Goal: Task Accomplishment & Management: Complete application form

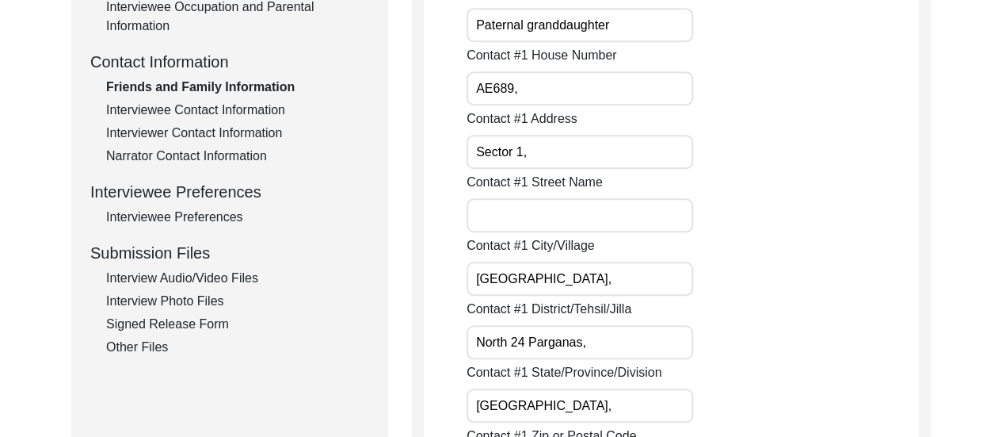
scroll to position [582, 0]
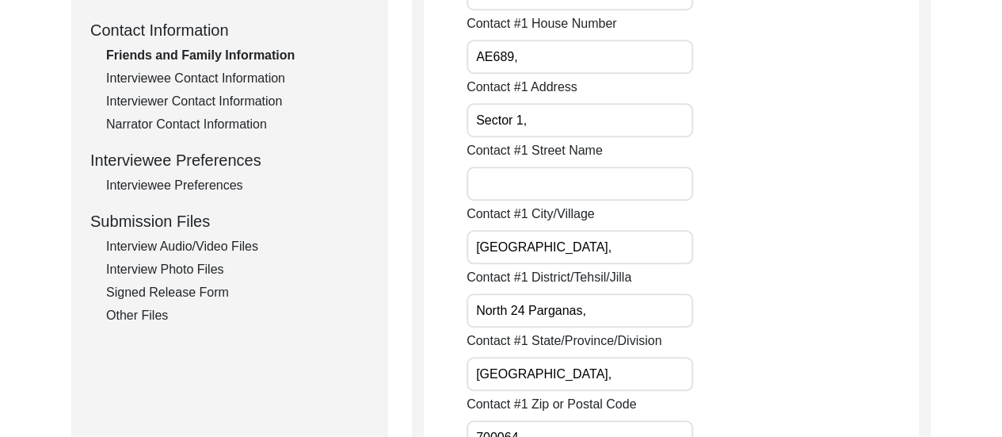
click at [500, 52] on input "AE689," at bounding box center [580, 57] width 227 height 34
click at [791, 178] on div "Contact #1 Street Name" at bounding box center [693, 170] width 452 height 59
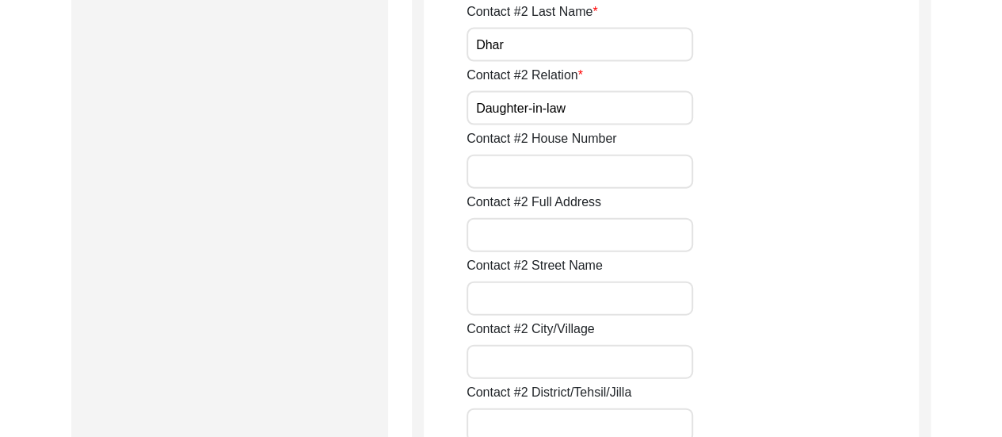
scroll to position [1754, 0]
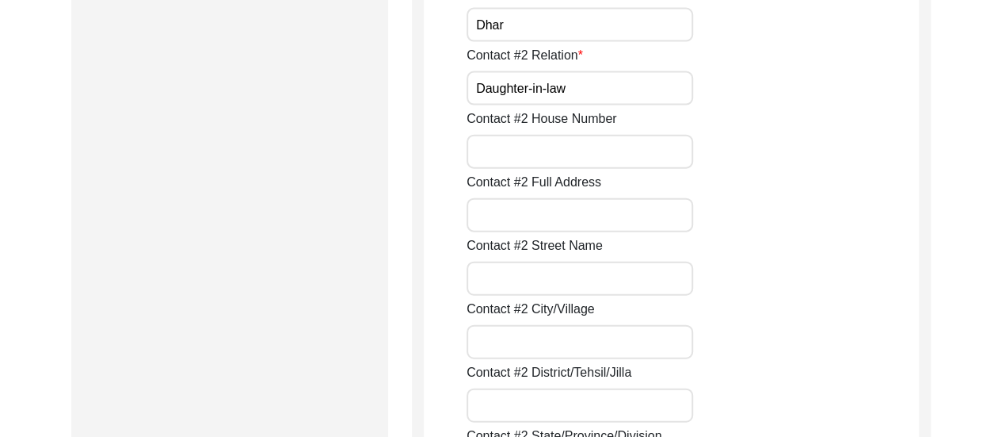
click at [590, 154] on input "Contact #2 House Number" at bounding box center [580, 152] width 227 height 34
drag, startPoint x: 590, startPoint y: 154, endPoint x: 522, endPoint y: 155, distance: 67.4
click at [522, 155] on input "Contact #2 House Number" at bounding box center [580, 152] width 227 height 34
paste input "AE689"
type input "AE689,"
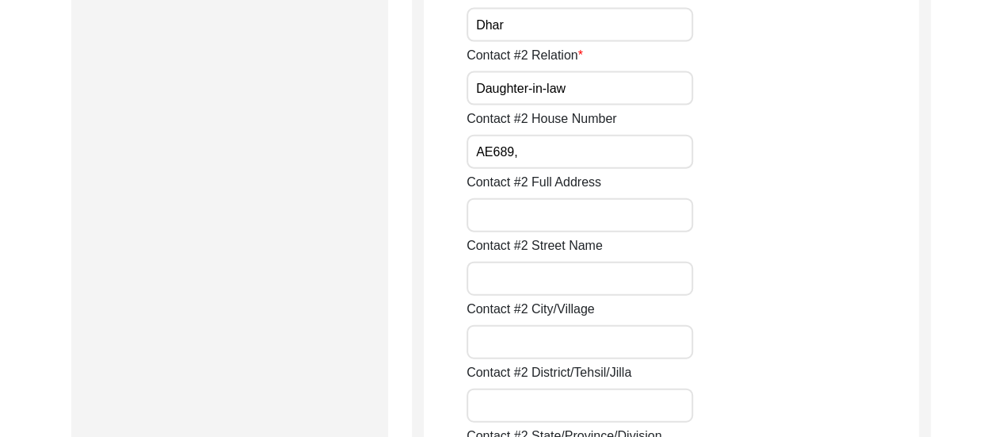
click at [591, 221] on input "Contact #2 Full Address" at bounding box center [580, 215] width 227 height 34
type input "Sector 1,"
click at [609, 336] on input "Contact #2 City/Village" at bounding box center [580, 342] width 227 height 34
click at [796, 258] on div "Contact #2 Street Name" at bounding box center [693, 265] width 452 height 59
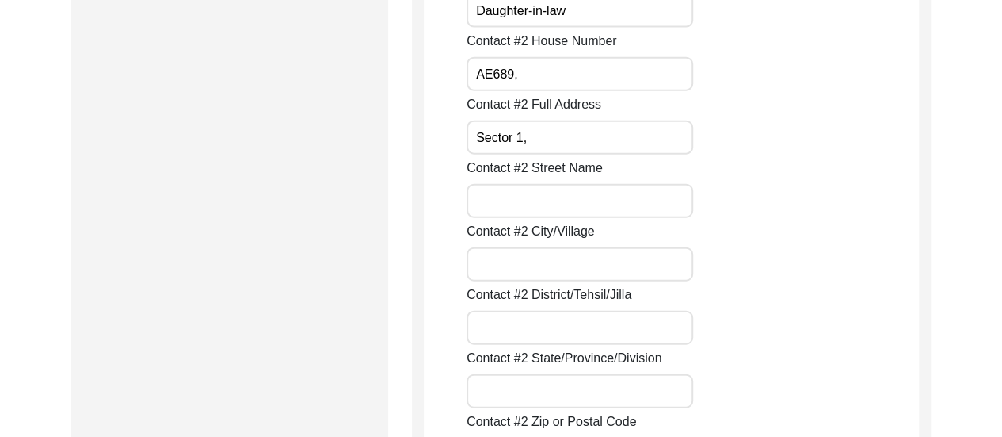
scroll to position [1881, 0]
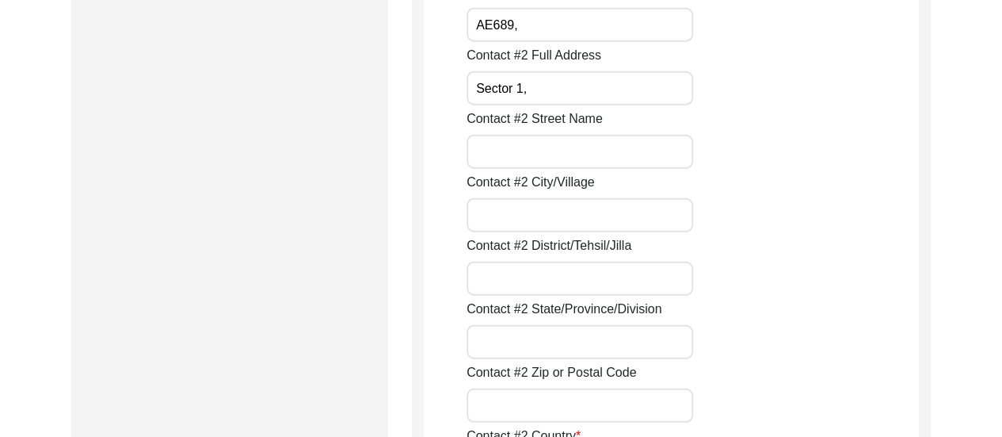
click at [594, 212] on input "Contact #2 City/Village" at bounding box center [580, 215] width 227 height 34
type input "[GEOGRAPHIC_DATA],"
click at [523, 277] on input "Contact #2 District/Tehsil/Jilla" at bounding box center [580, 279] width 227 height 34
type input "2"
type input "North 24 Parganas,"
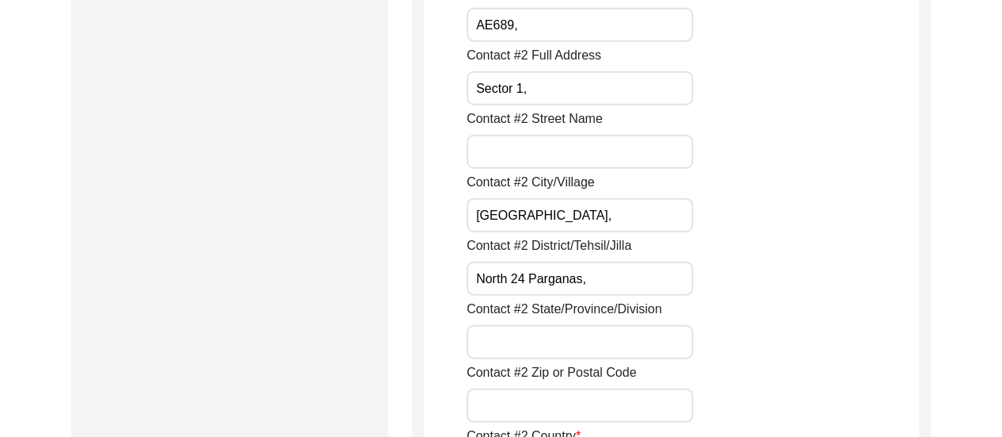
click at [582, 345] on input "Contact #2 State/Province/Division" at bounding box center [580, 342] width 227 height 34
type input "[GEOGRAPHIC_DATA],"
click at [783, 277] on div "Contact #2 District/Tehsil/Jilla [GEOGRAPHIC_DATA]," at bounding box center [693, 265] width 452 height 59
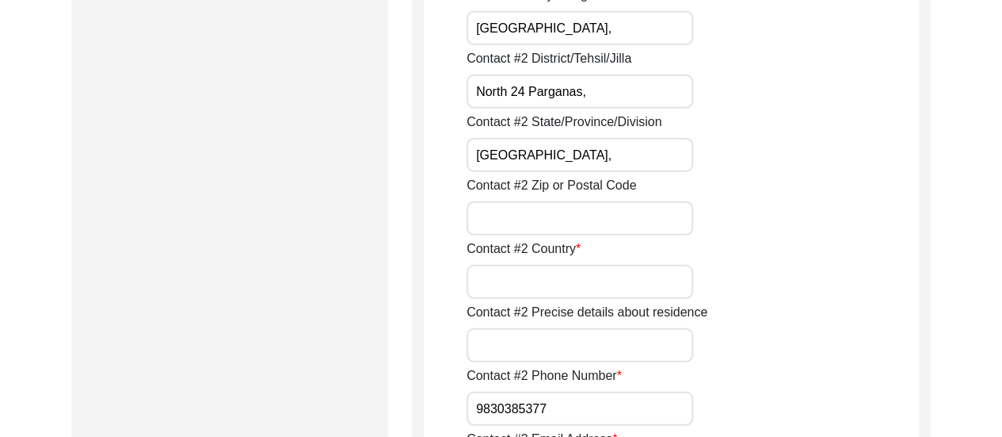
scroll to position [2103, 0]
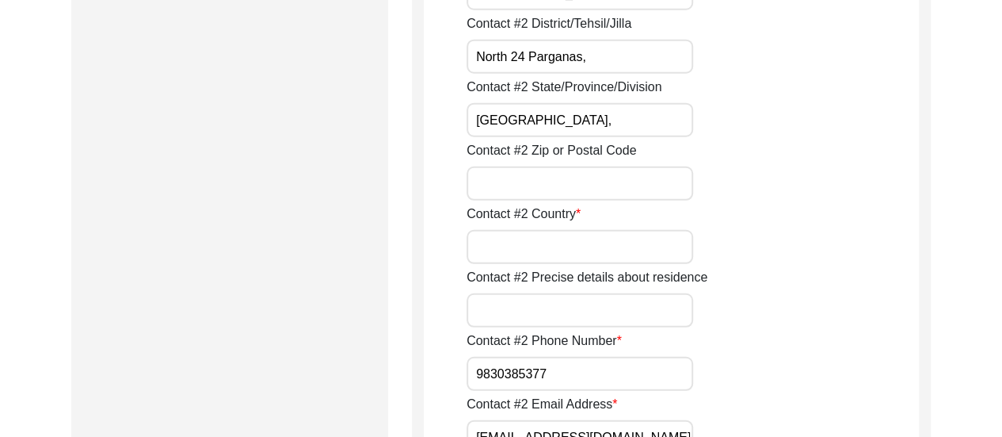
click at [578, 258] on input "Contact #2 Country" at bounding box center [580, 247] width 227 height 34
type input "[GEOGRAPHIC_DATA]"
click at [743, 220] on div "Contact #2 Country [GEOGRAPHIC_DATA]" at bounding box center [693, 233] width 452 height 59
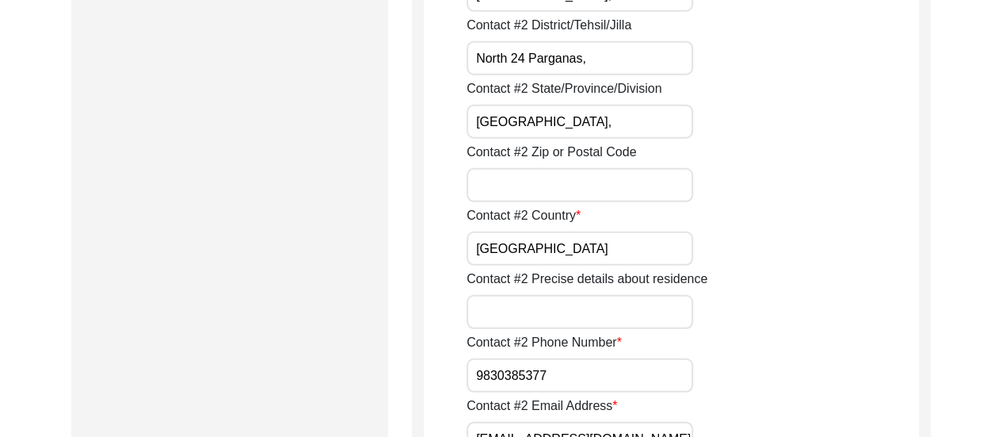
scroll to position [2135, 0]
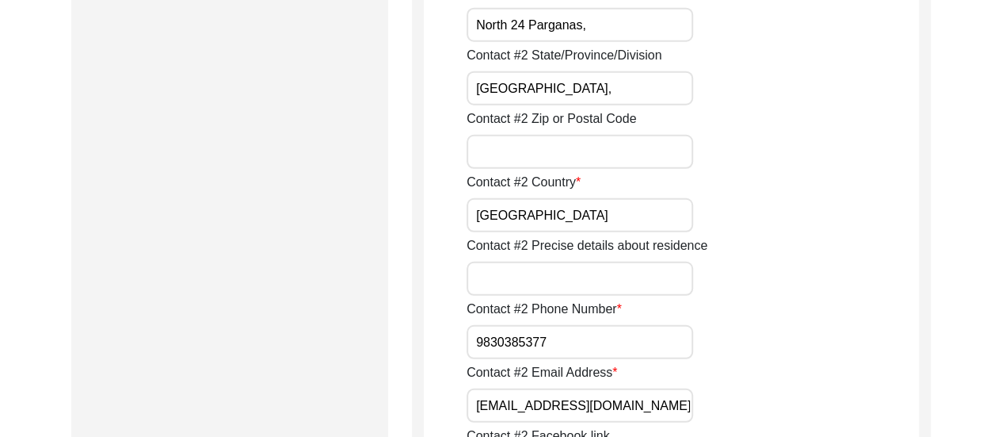
click at [625, 158] on input "Contact #2 Zip or Postal Code" at bounding box center [580, 152] width 227 height 34
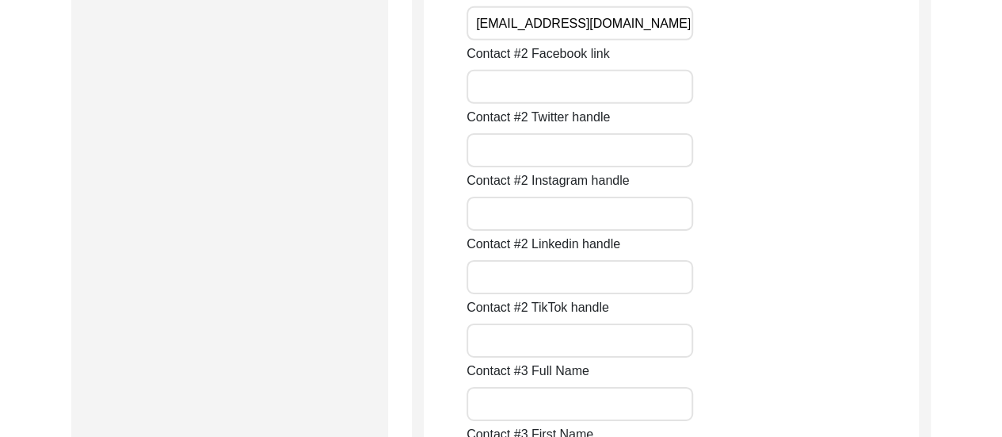
scroll to position [2279, 0]
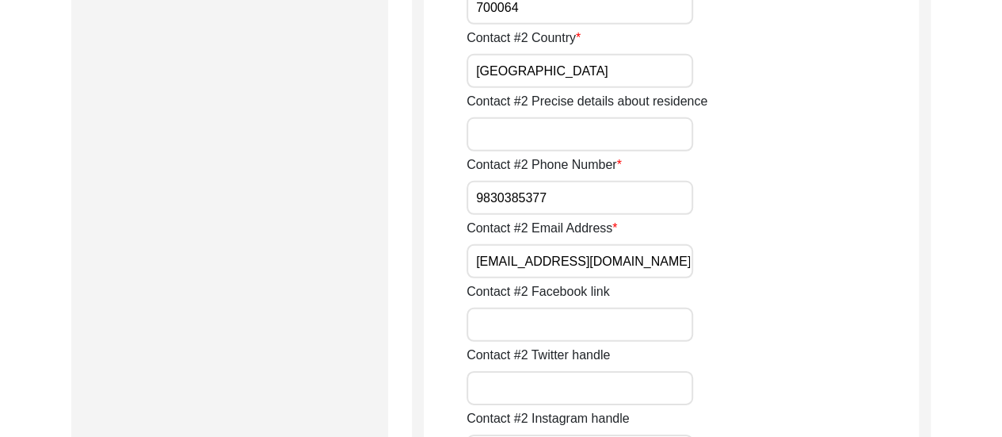
type input "700064"
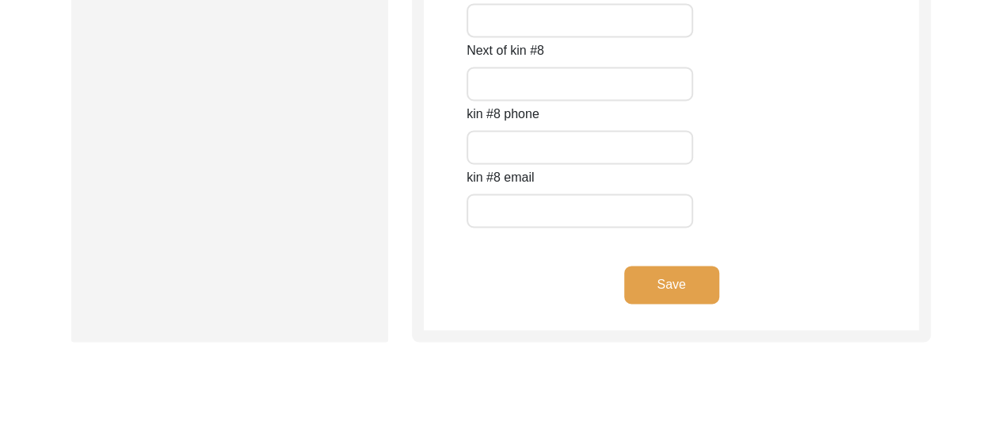
scroll to position [7342, 0]
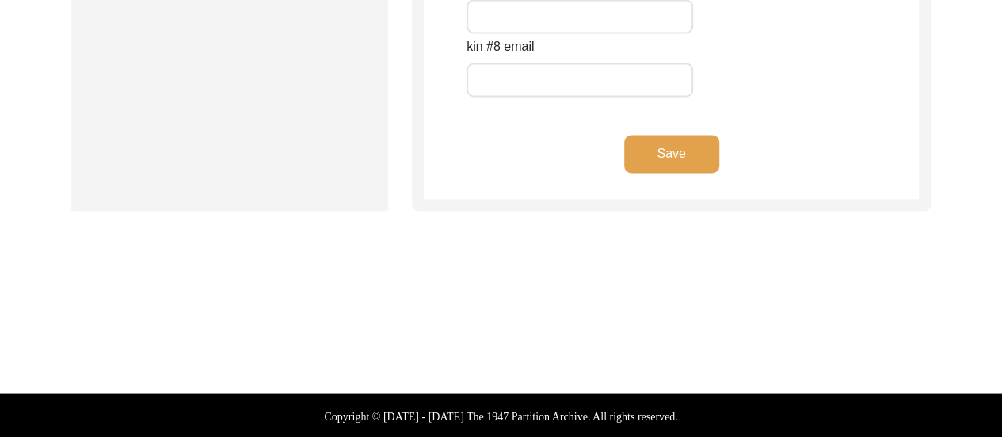
click at [675, 155] on button "Save" at bounding box center [671, 154] width 95 height 38
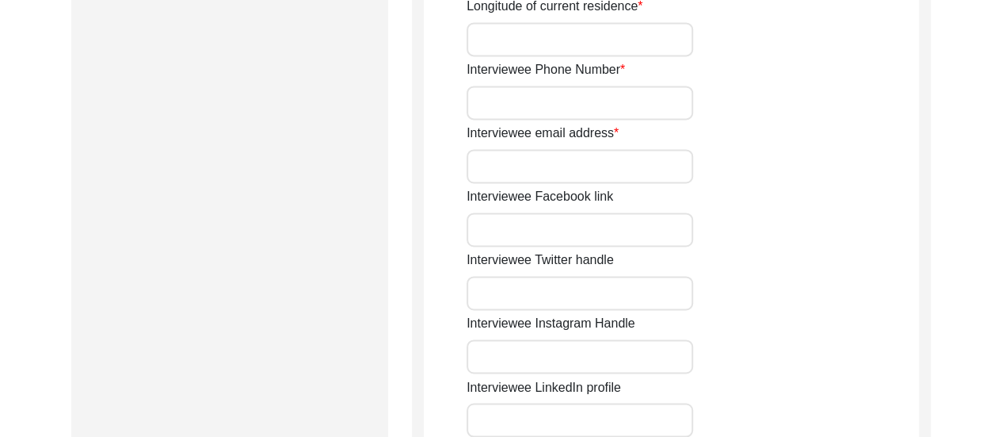
type input "AE689,"
type input "Sector 1,"
type input "[GEOGRAPHIC_DATA],"
type input "North 24 Parganas,"
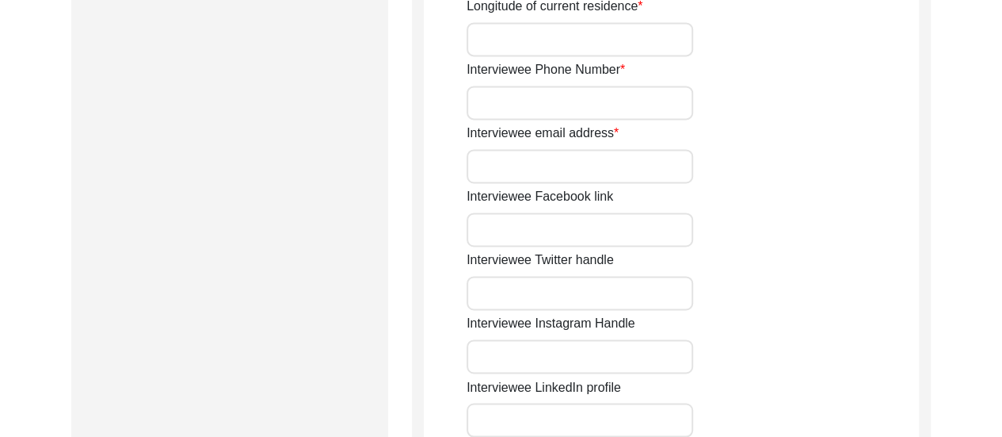
type input "700064"
type input "[GEOGRAPHIC_DATA]"
type input "[GEOGRAPHIC_DATA], [GEOGRAPHIC_DATA], [GEOGRAPHIC_DATA]"
type input "22.594342698712104"
type input "88.40447892903371"
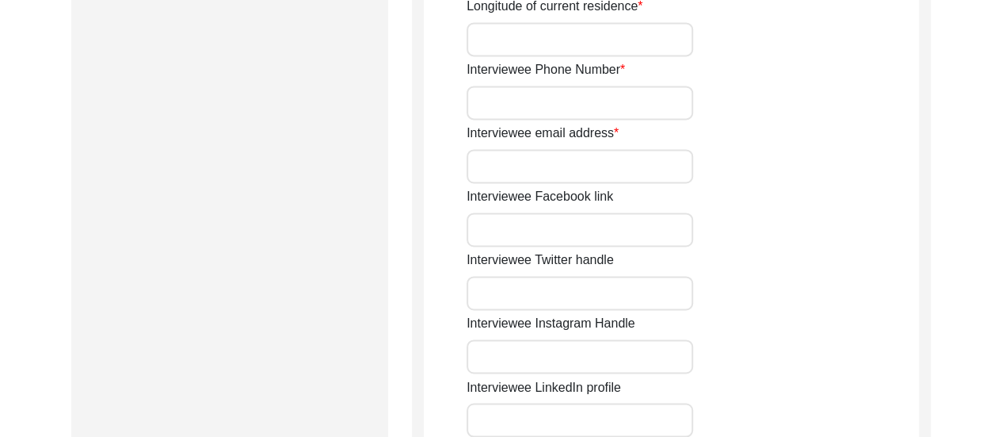
type input "7044043357"
type input "n/a"
type textarea "The interviewee is [MEDICAL_DATA] and does not use her mobile phone often, so s…"
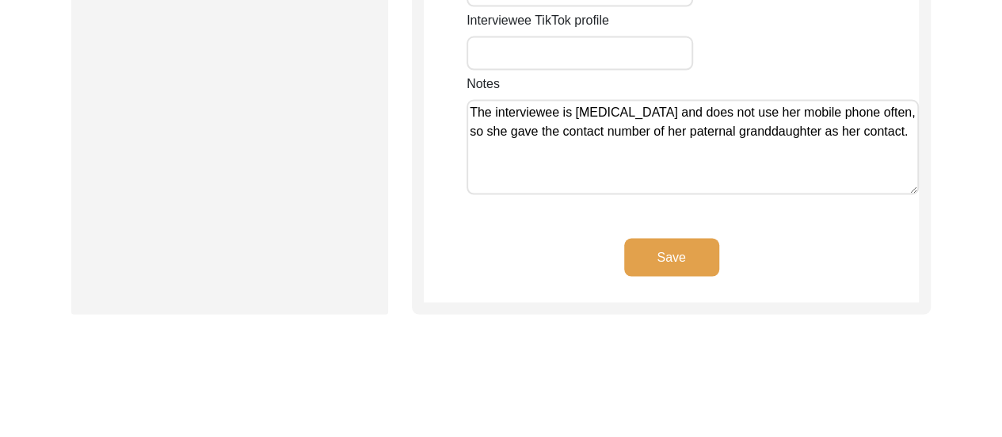
scroll to position [1594, 0]
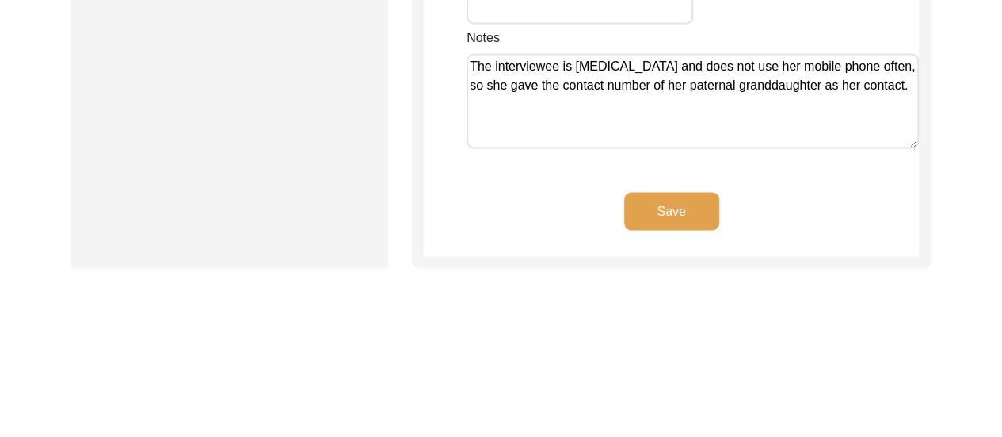
click at [675, 193] on button "Save" at bounding box center [671, 212] width 95 height 38
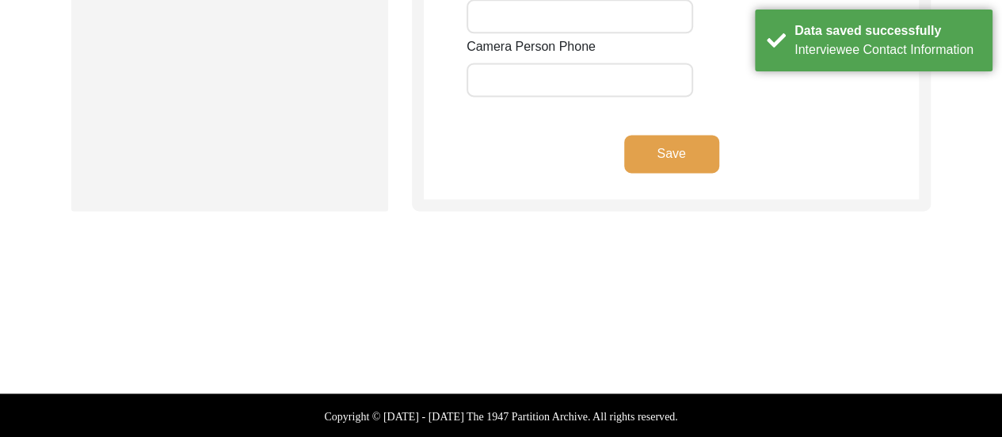
type input "8617280196"
type input "[EMAIL_ADDRESS][DOMAIN_NAME]"
type input "n/a"
type input "[URL][DOMAIN_NAME]"
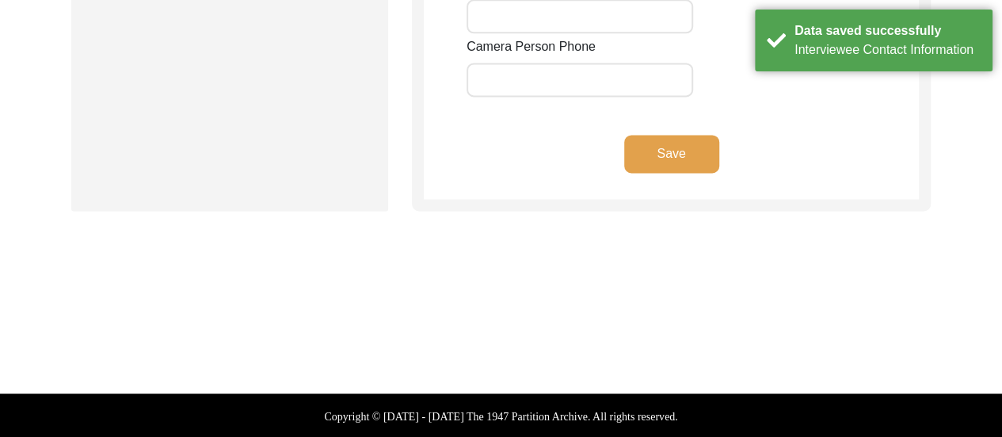
type input "[URL][DOMAIN_NAME][PERSON_NAME]"
type input "n/a"
type input "[EMAIL_ADDRESS][DOMAIN_NAME]"
type input "n/a"
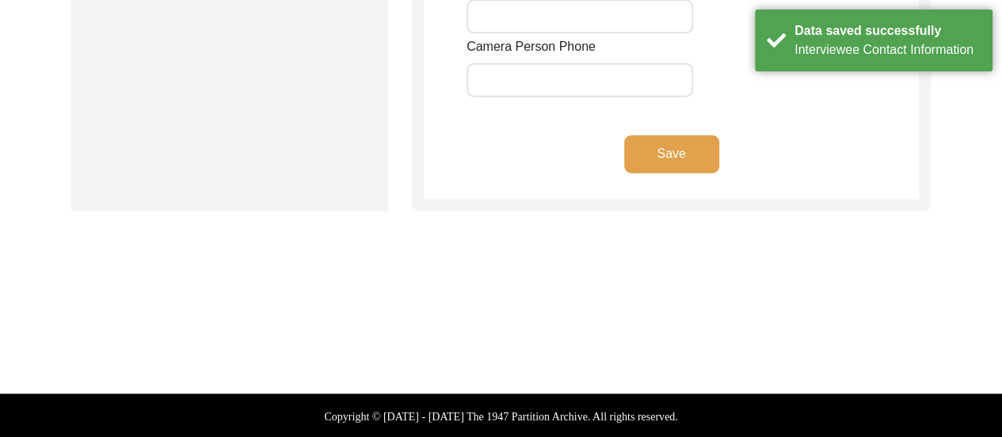
type input "[URL][DOMAIN_NAME]"
type input "[URL][DOMAIN_NAME][PERSON_NAME]"
type input "n/a"
type input "8617280196"
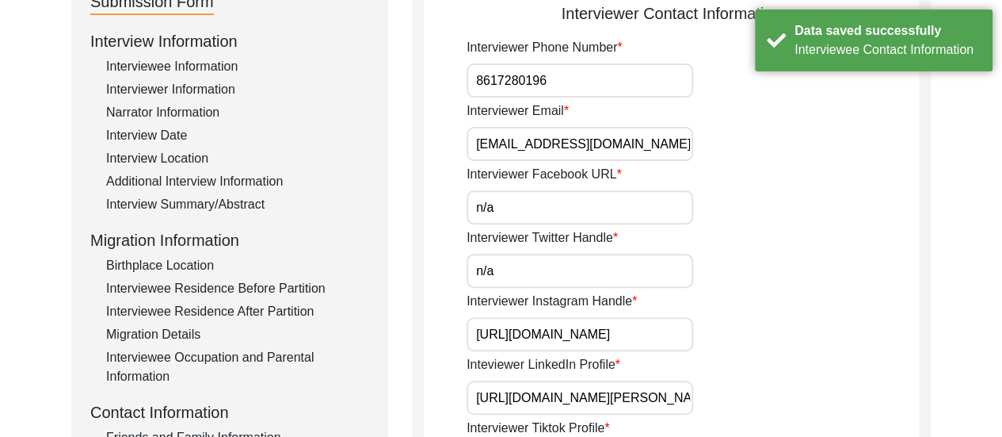
scroll to position [285, 0]
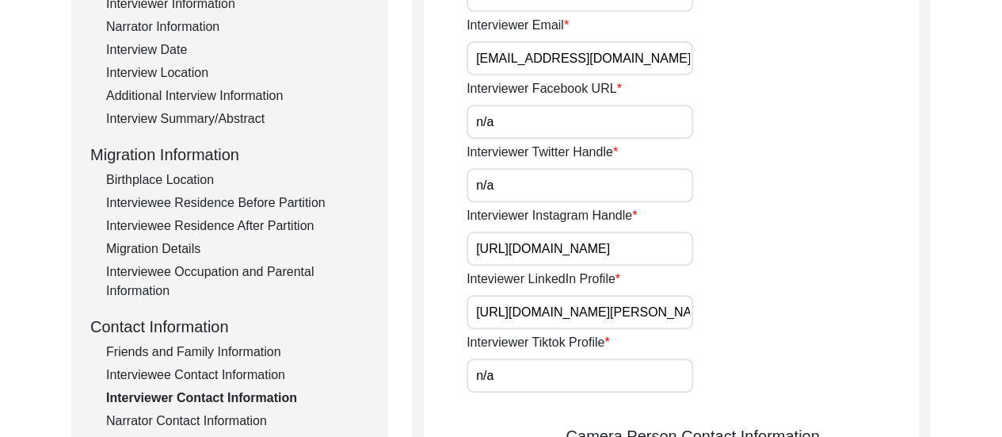
click at [185, 425] on div "Narrator Contact Information" at bounding box center [237, 420] width 263 height 19
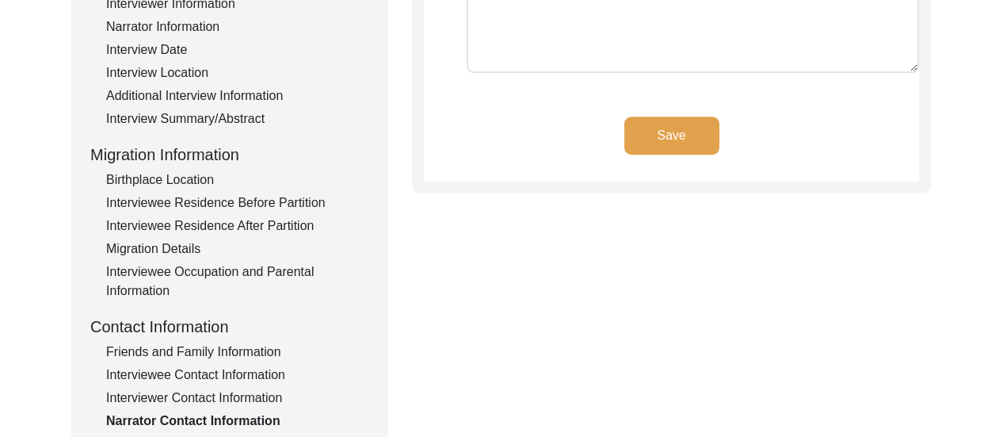
type textarea "[PERSON_NAME] Contact number: [PHONE_NUMBER] Email: [EMAIL_ADDRESS][DOMAIN_NAME]"
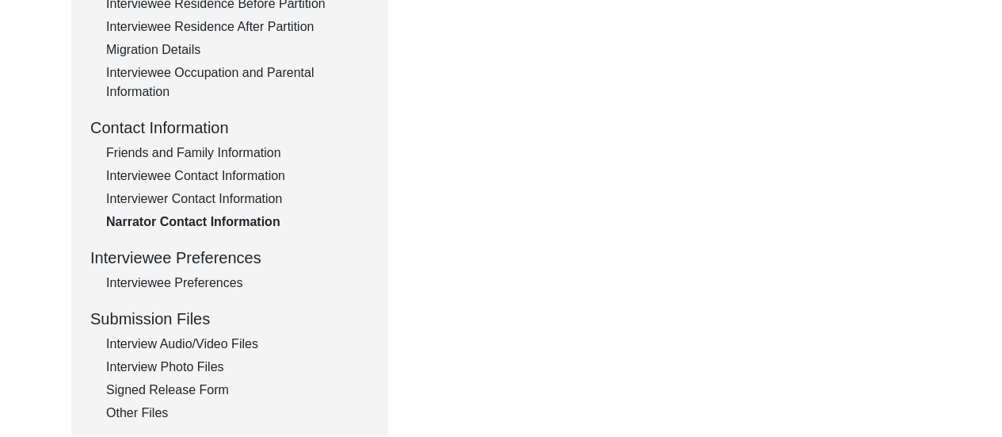
scroll to position [507, 0]
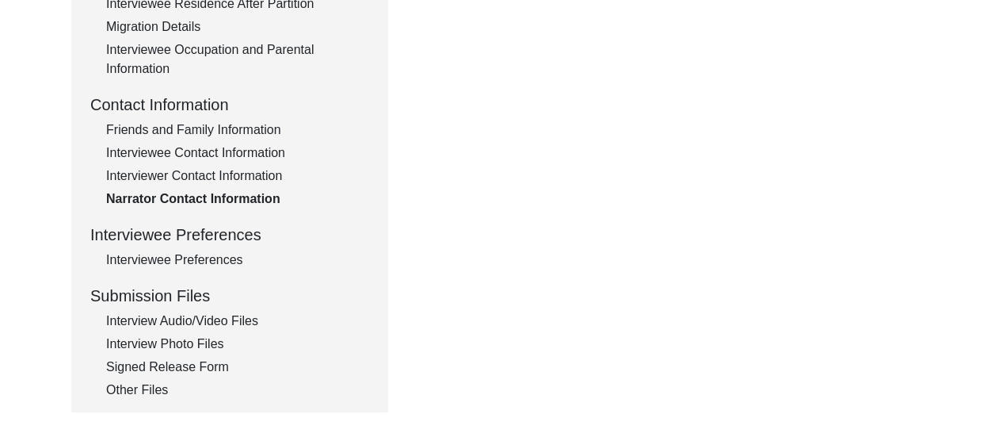
click at [171, 262] on div "Interviewee Preferences" at bounding box center [237, 259] width 263 height 19
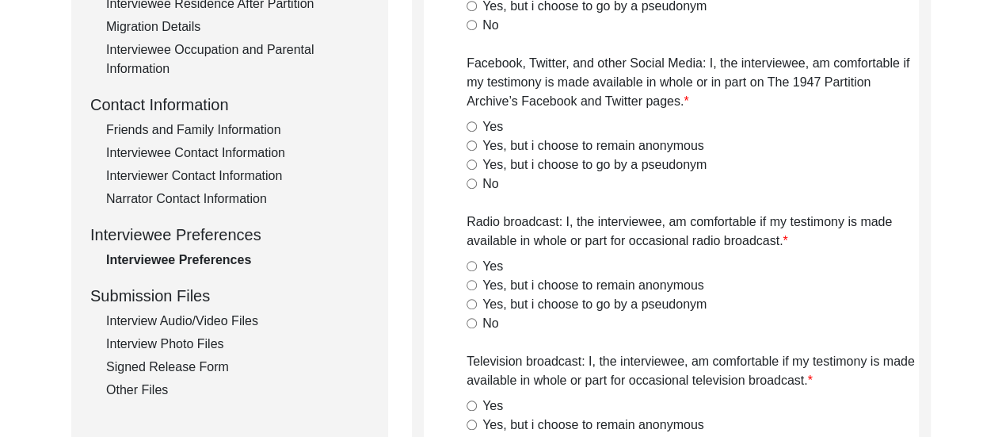
radio input "true"
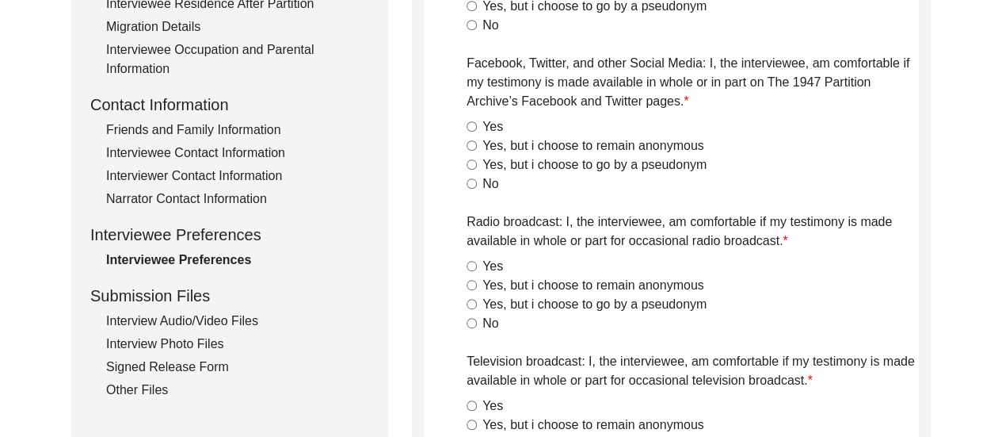
radio input "true"
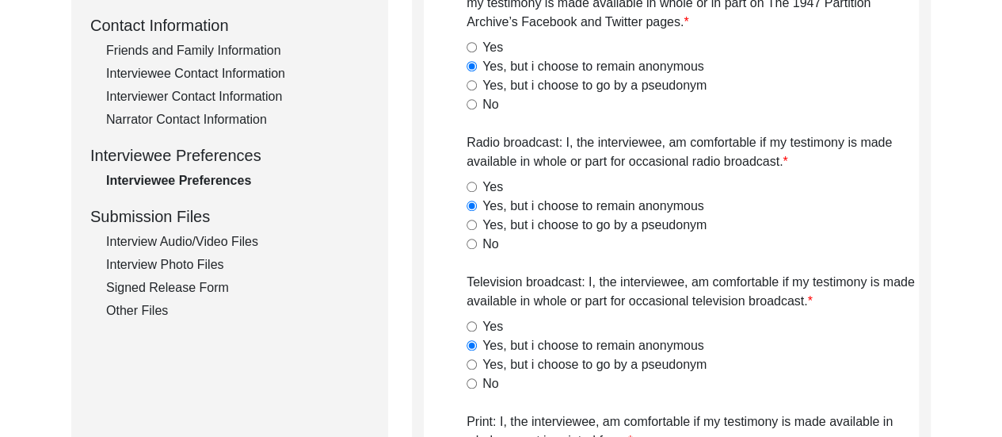
scroll to position [666, 0]
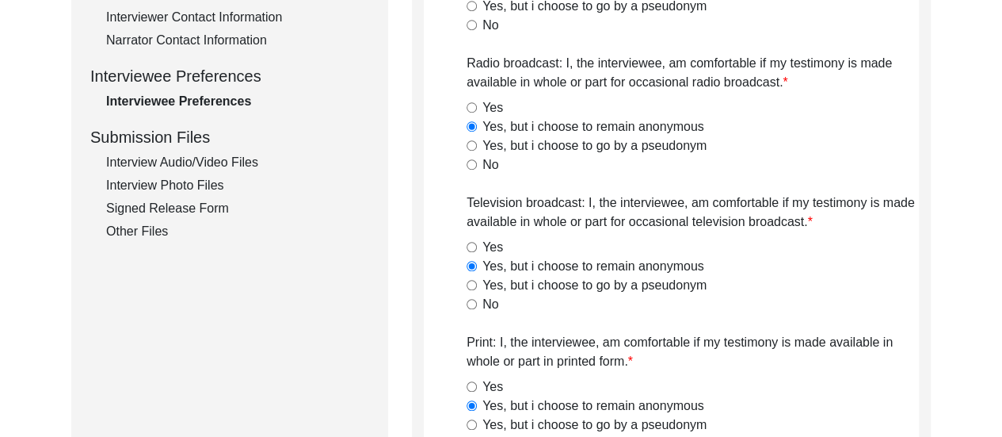
click at [182, 163] on div "Interview Audio/Video Files" at bounding box center [237, 162] width 263 height 19
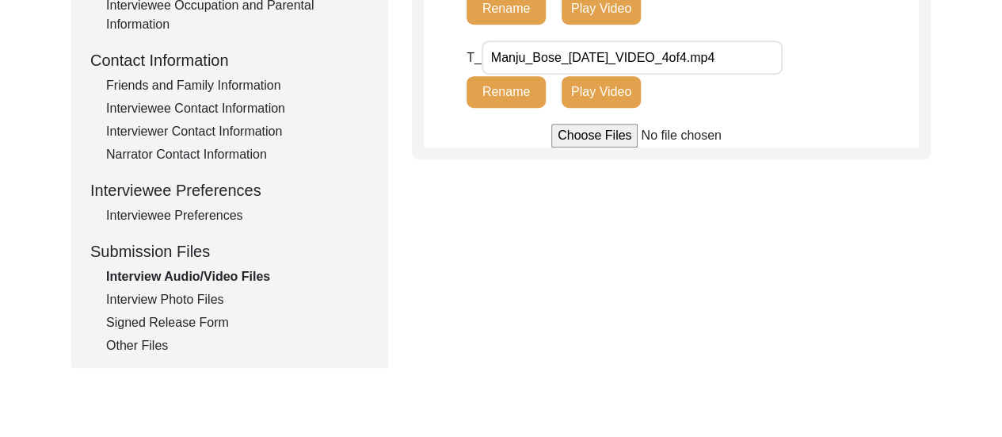
scroll to position [602, 0]
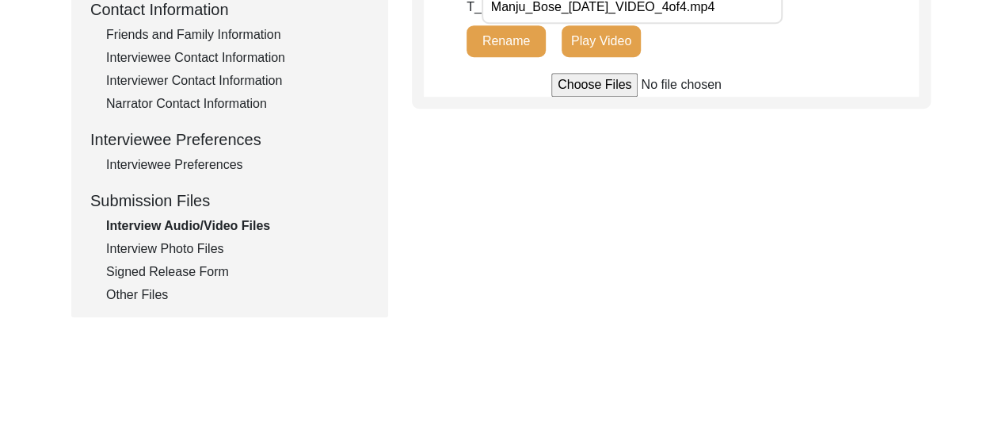
click at [169, 254] on div "Interview Photo Files" at bounding box center [237, 248] width 263 height 19
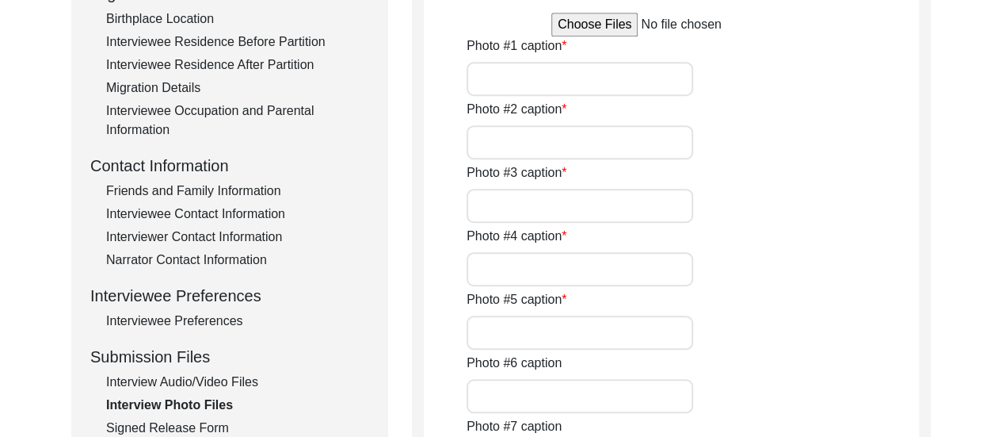
scroll to position [475, 0]
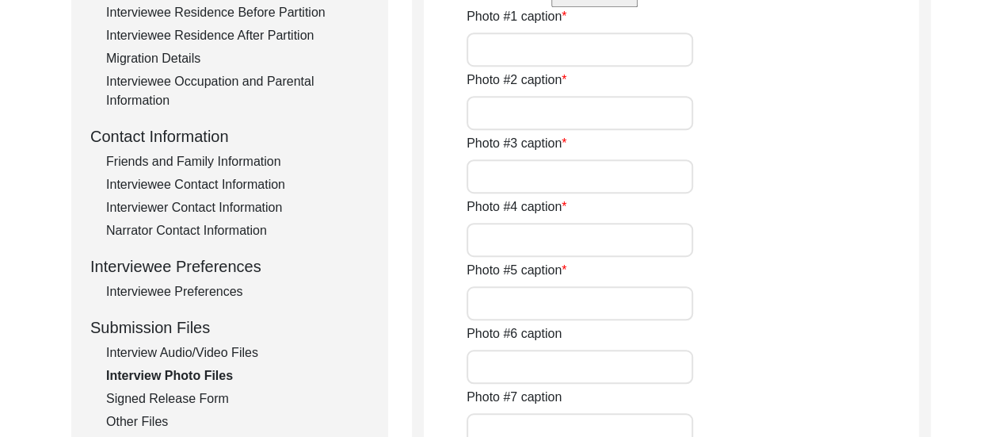
click at [214, 288] on div "Interviewee Preferences" at bounding box center [237, 291] width 263 height 19
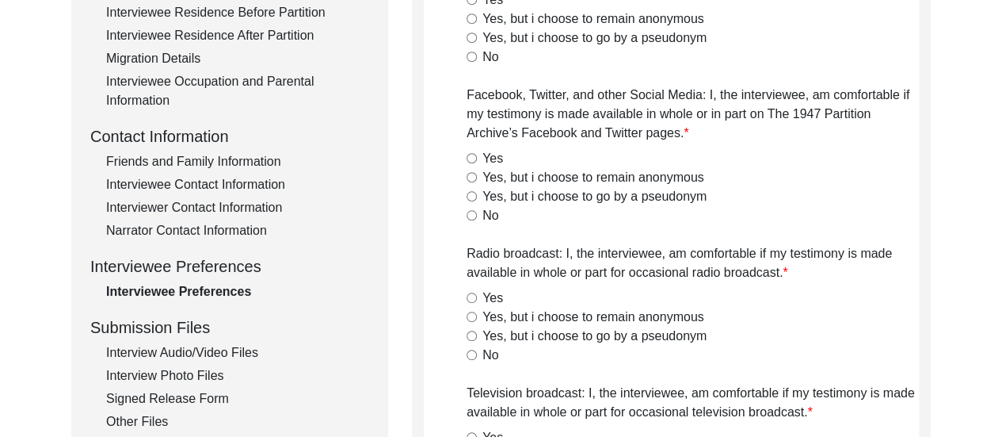
radio input "true"
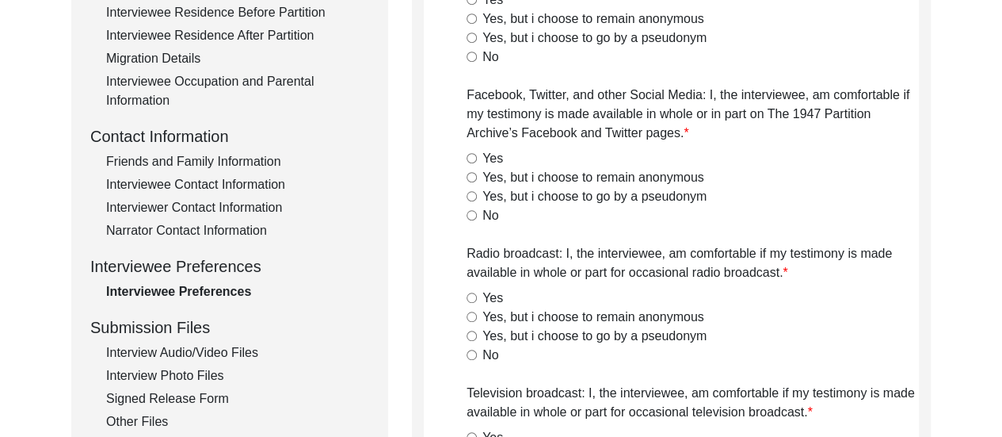
radio input "true"
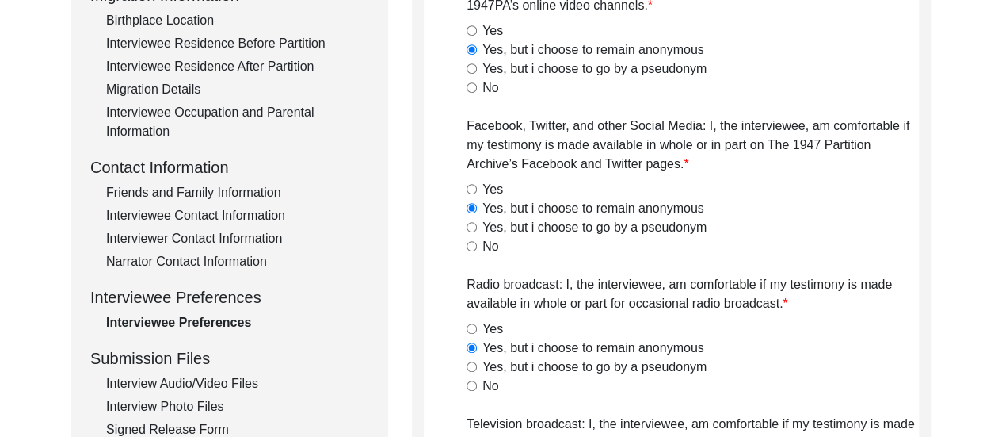
scroll to position [444, 0]
click at [226, 220] on div "Interviewee Contact Information" at bounding box center [237, 216] width 263 height 19
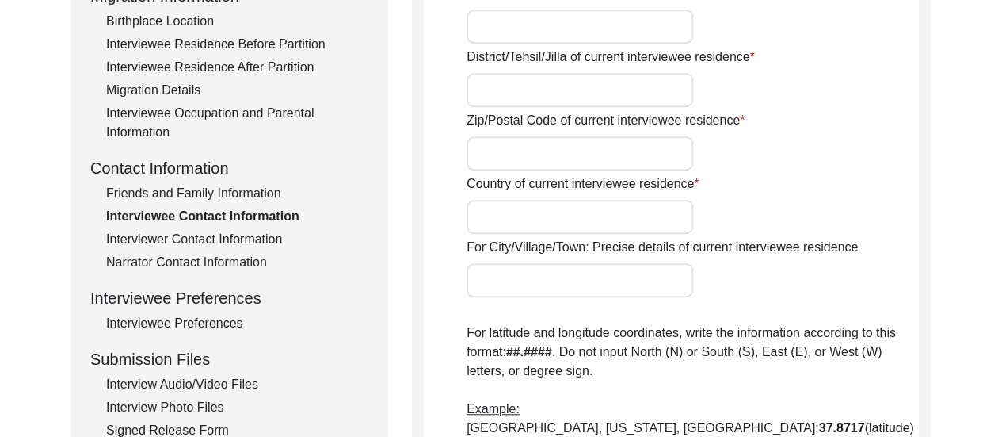
type input "AE689,"
type input "Sector 1,"
type input "[GEOGRAPHIC_DATA],"
type input "North 24 Parganas,"
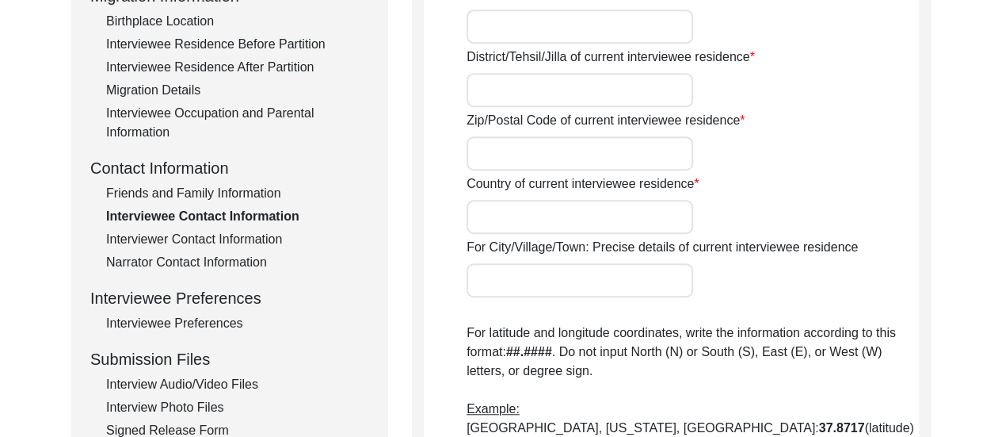
type input "700064"
type input "[GEOGRAPHIC_DATA]"
type input "[GEOGRAPHIC_DATA], [GEOGRAPHIC_DATA], [GEOGRAPHIC_DATA]"
type input "22.594342698712104"
type input "88.40447892903371"
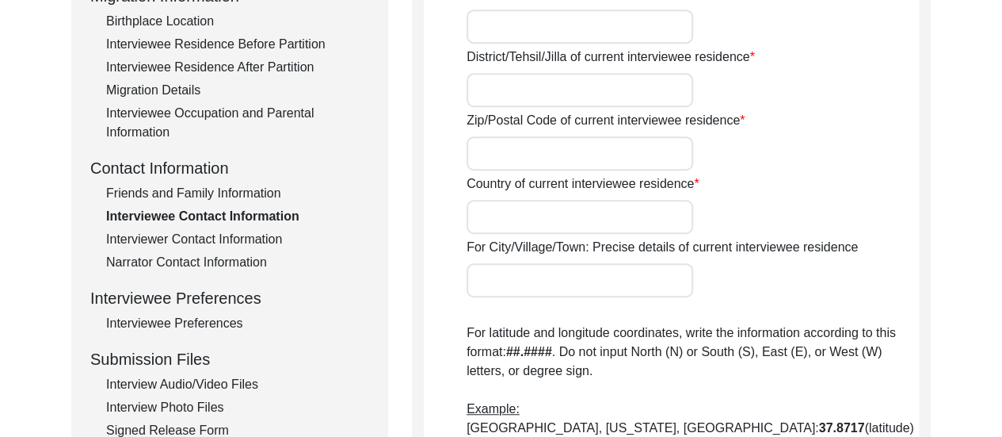
type input "7044043357"
type input "n/a"
type textarea "The interviewee is [MEDICAL_DATA] and does not use her mobile phone often, so s…"
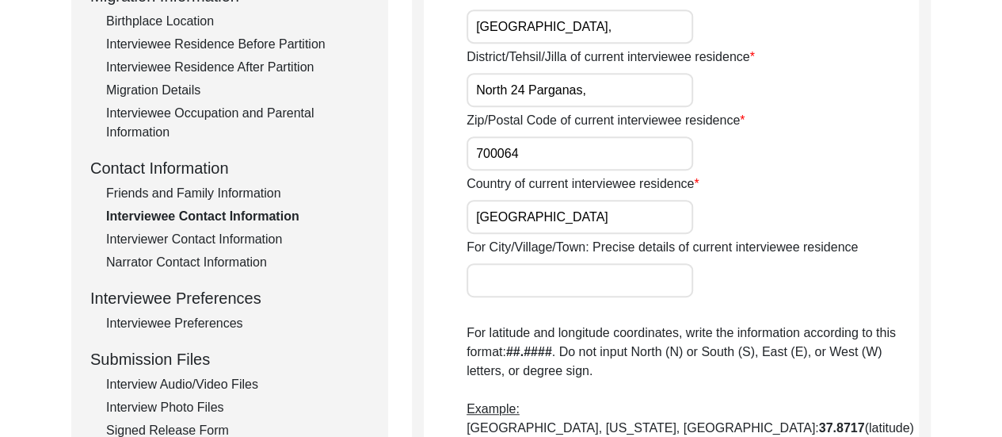
click at [252, 246] on div "Interviewer Contact Information" at bounding box center [237, 239] width 263 height 19
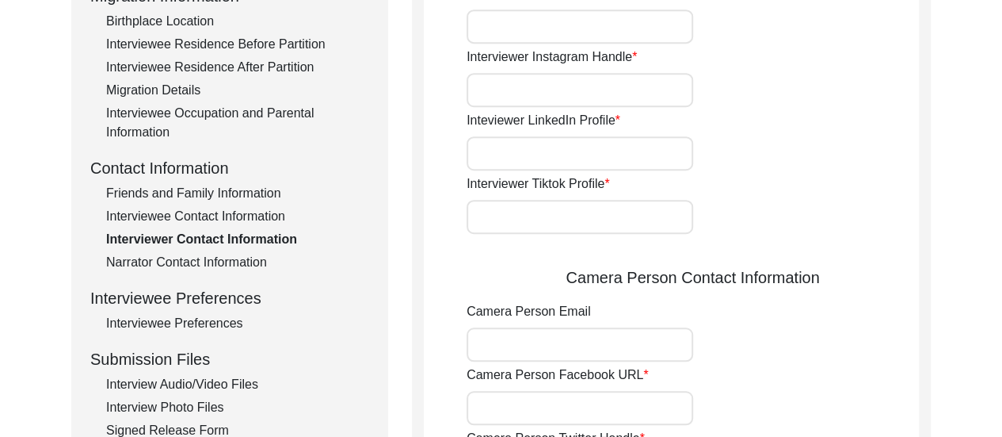
type input "8617280196"
type input "[EMAIL_ADDRESS][DOMAIN_NAME]"
type input "n/a"
type input "[URL][DOMAIN_NAME]"
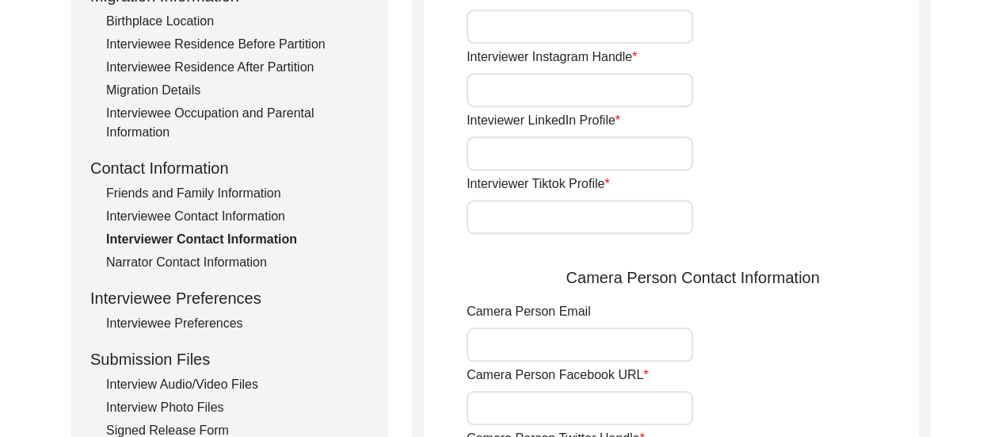
type input "[URL][DOMAIN_NAME][PERSON_NAME]"
type input "n/a"
type input "[EMAIL_ADDRESS][DOMAIN_NAME]"
type input "n/a"
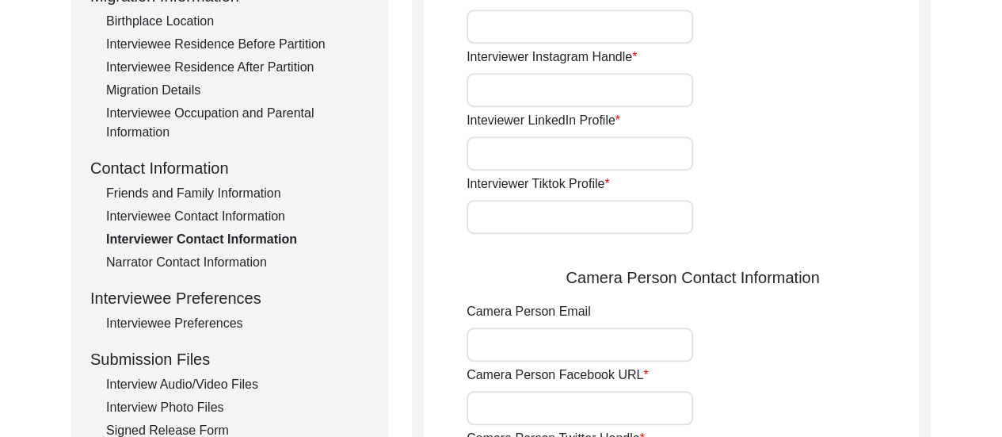
type input "[URL][DOMAIN_NAME]"
type input "[URL][DOMAIN_NAME][PERSON_NAME]"
type input "n/a"
type input "8617280196"
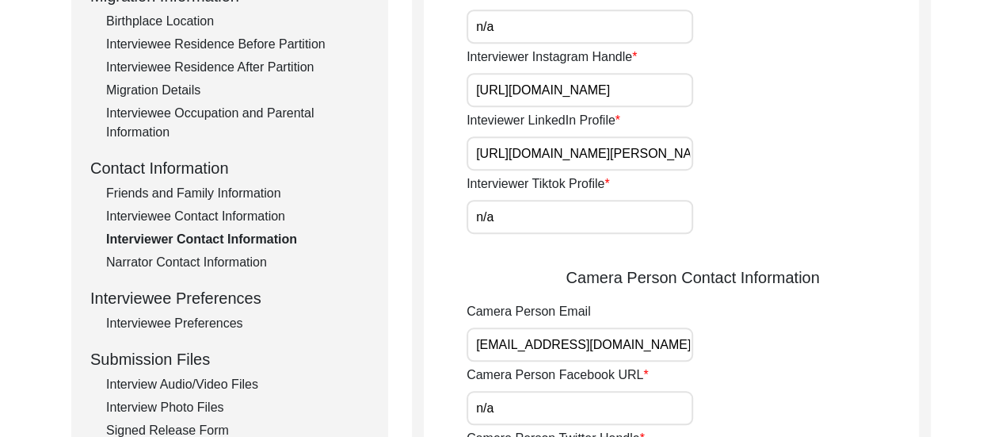
click at [246, 218] on div "Interviewee Contact Information" at bounding box center [237, 216] width 263 height 19
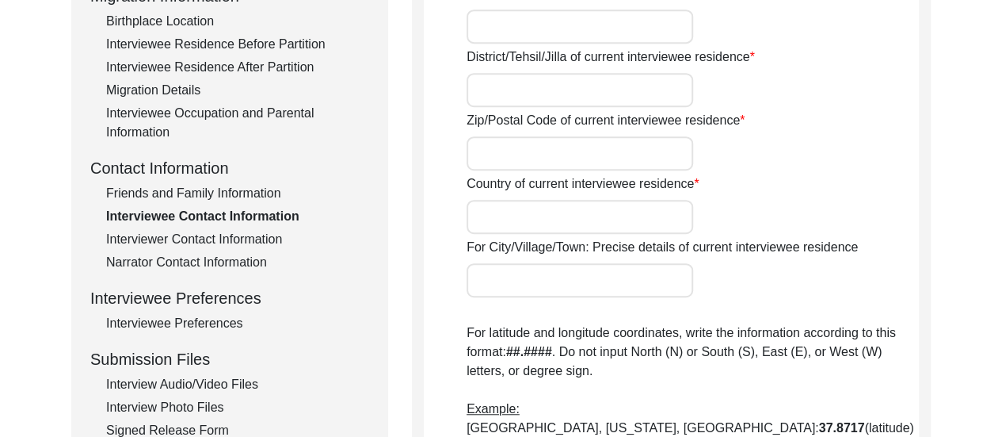
type input "AE689,"
type input "Sector 1,"
type input "[GEOGRAPHIC_DATA],"
type input "North 24 Parganas,"
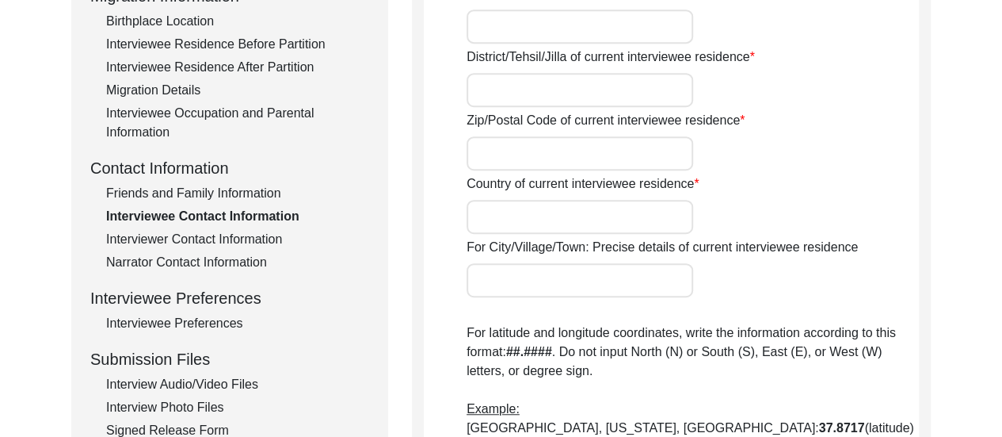
type input "700064"
type input "[GEOGRAPHIC_DATA]"
type input "[GEOGRAPHIC_DATA], [GEOGRAPHIC_DATA], [GEOGRAPHIC_DATA]"
type input "22.594342698712104"
type input "88.40447892903371"
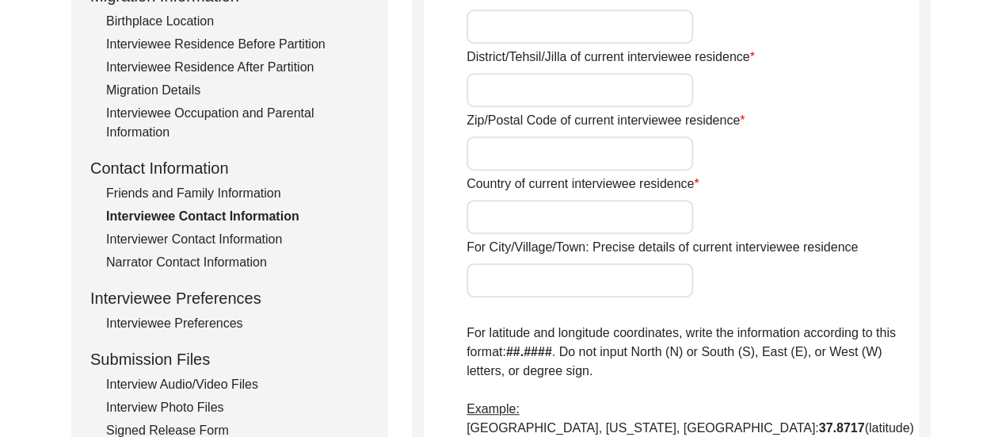
type input "7044043357"
type input "n/a"
type textarea "The interviewee is [MEDICAL_DATA] and does not use her mobile phone often, so s…"
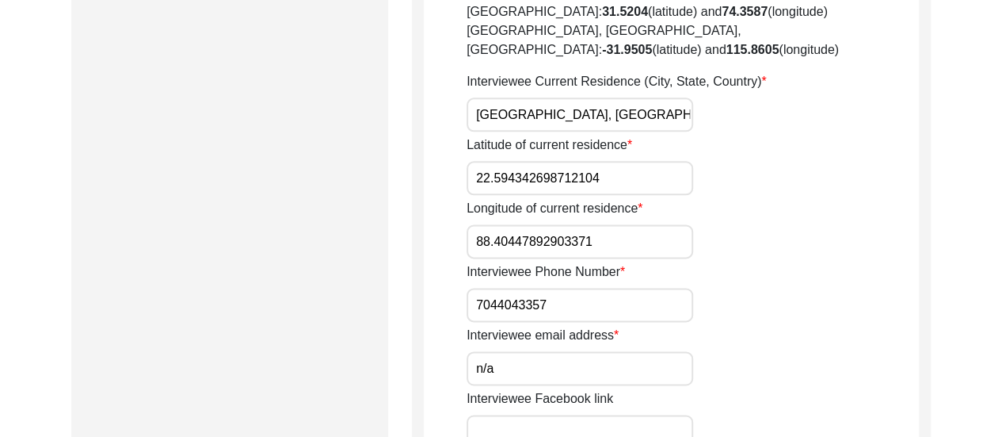
scroll to position [919, 0]
